Goal: Navigation & Orientation: Find specific page/section

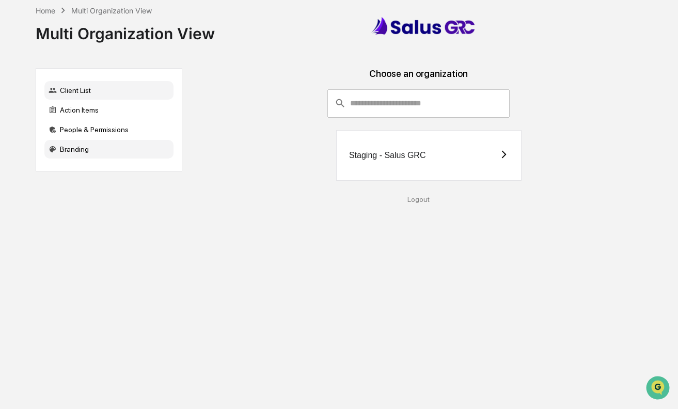
click at [58, 145] on div "Branding" at bounding box center [108, 149] width 129 height 19
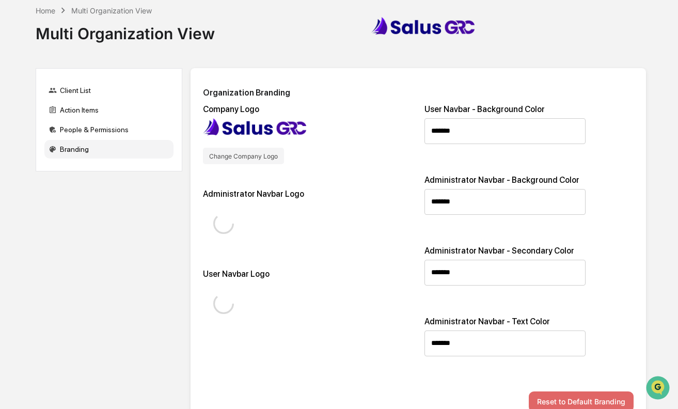
type input "*******"
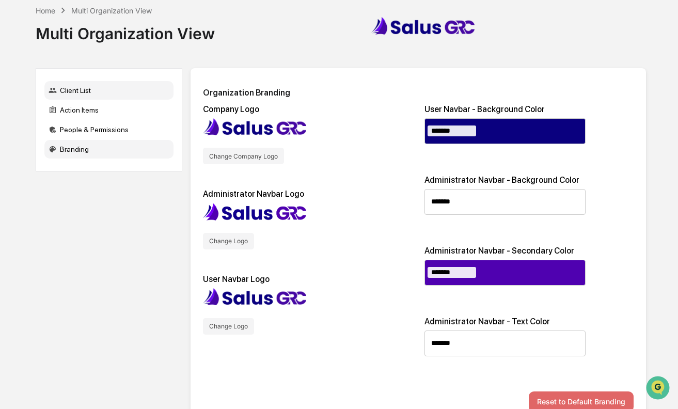
click at [78, 84] on div "Client List" at bounding box center [108, 90] width 129 height 19
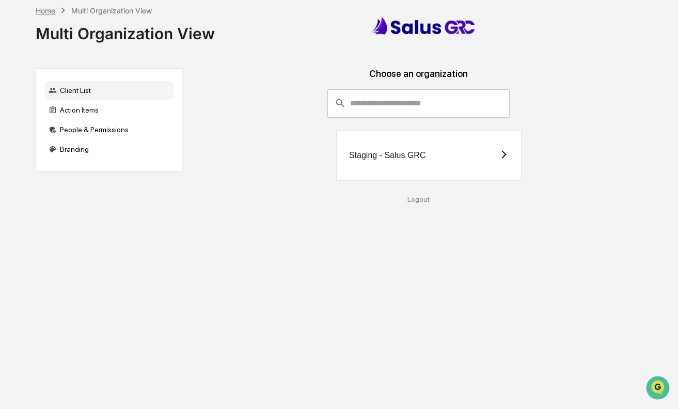
click at [49, 14] on div "Home" at bounding box center [46, 10] width 20 height 9
click at [48, 8] on div "Home" at bounding box center [46, 10] width 20 height 9
click at [400, 162] on div "Staging - Salus GRC" at bounding box center [428, 155] width 185 height 51
